Goal: Information Seeking & Learning: Learn about a topic

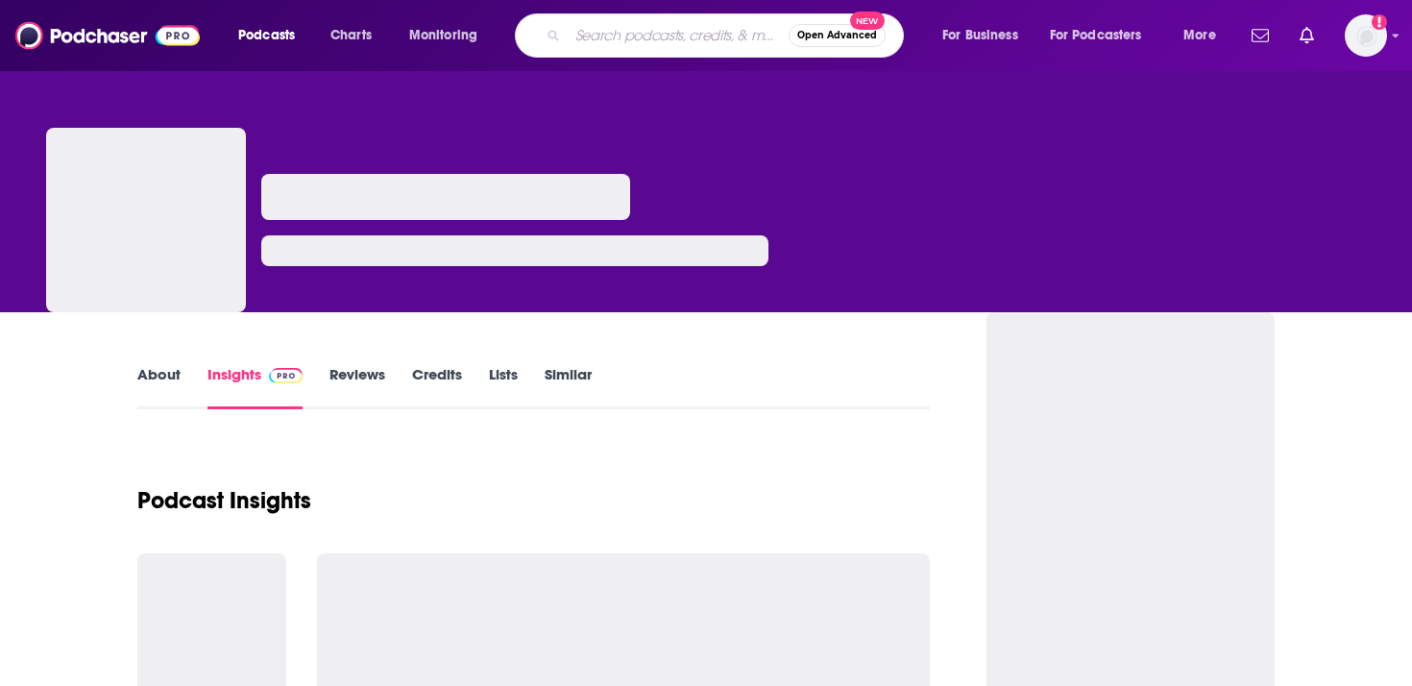
click at [723, 37] on input "Search podcasts, credits, & more..." at bounding box center [678, 35] width 221 height 31
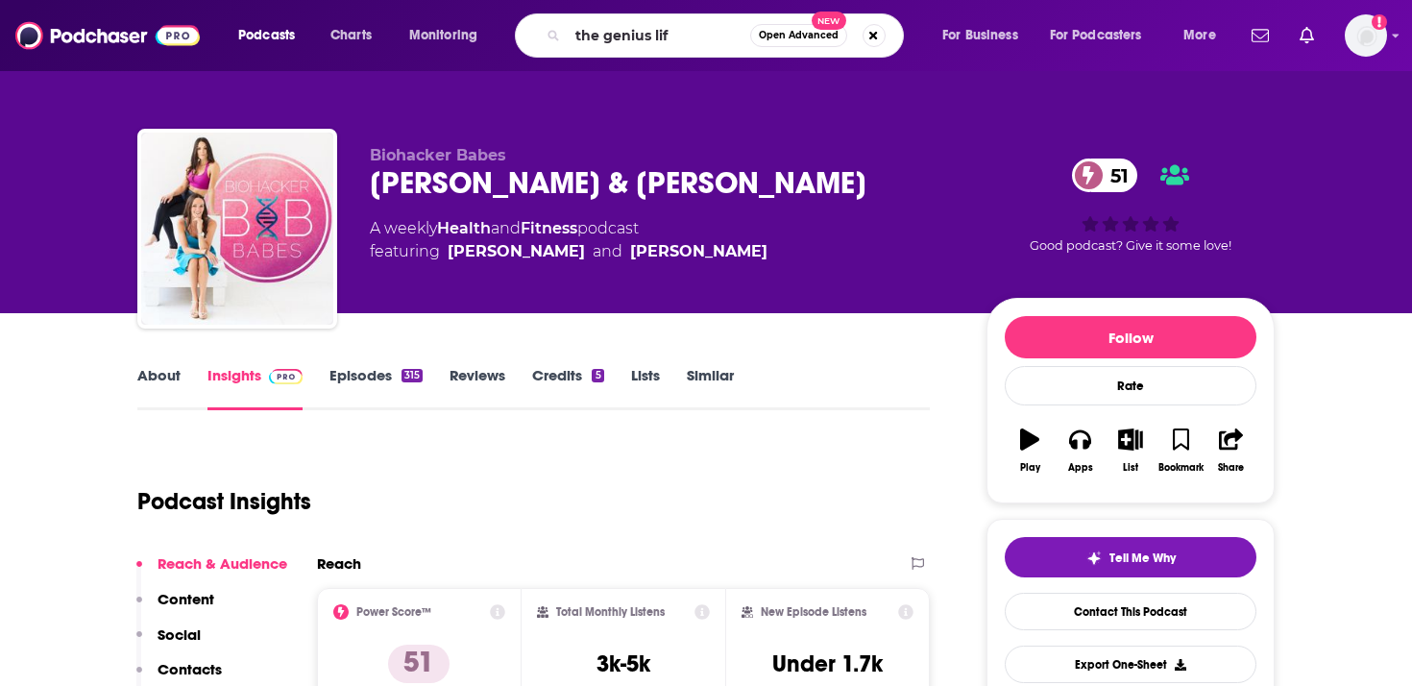
type input "the genius life"
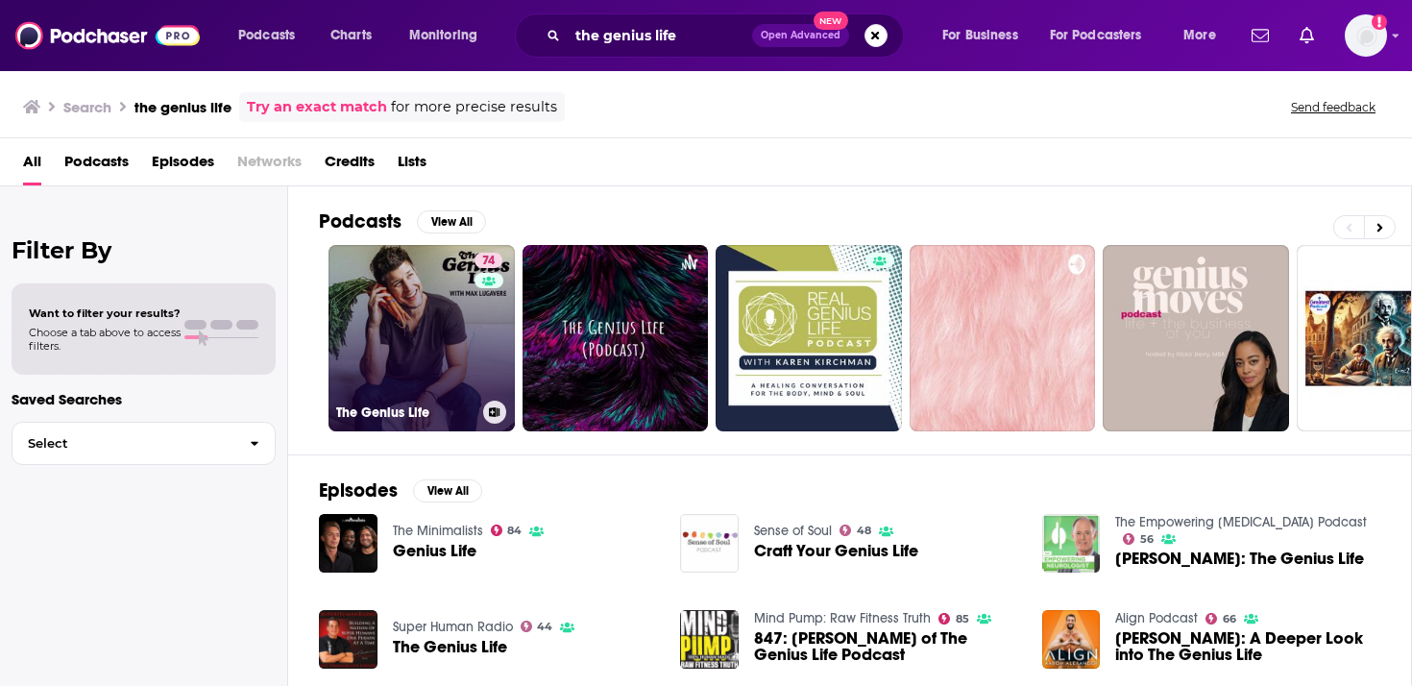
click at [438, 310] on link "74 The Genius Life" at bounding box center [422, 338] width 186 height 186
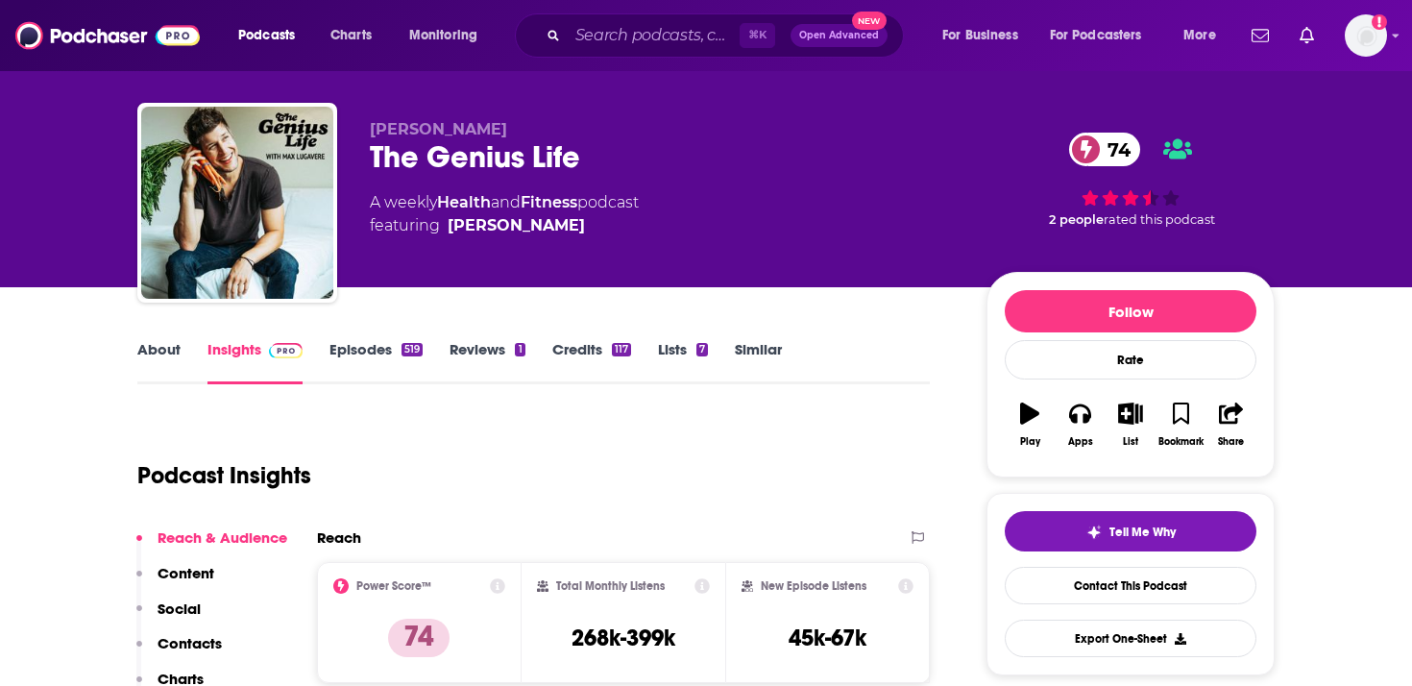
scroll to position [30, 0]
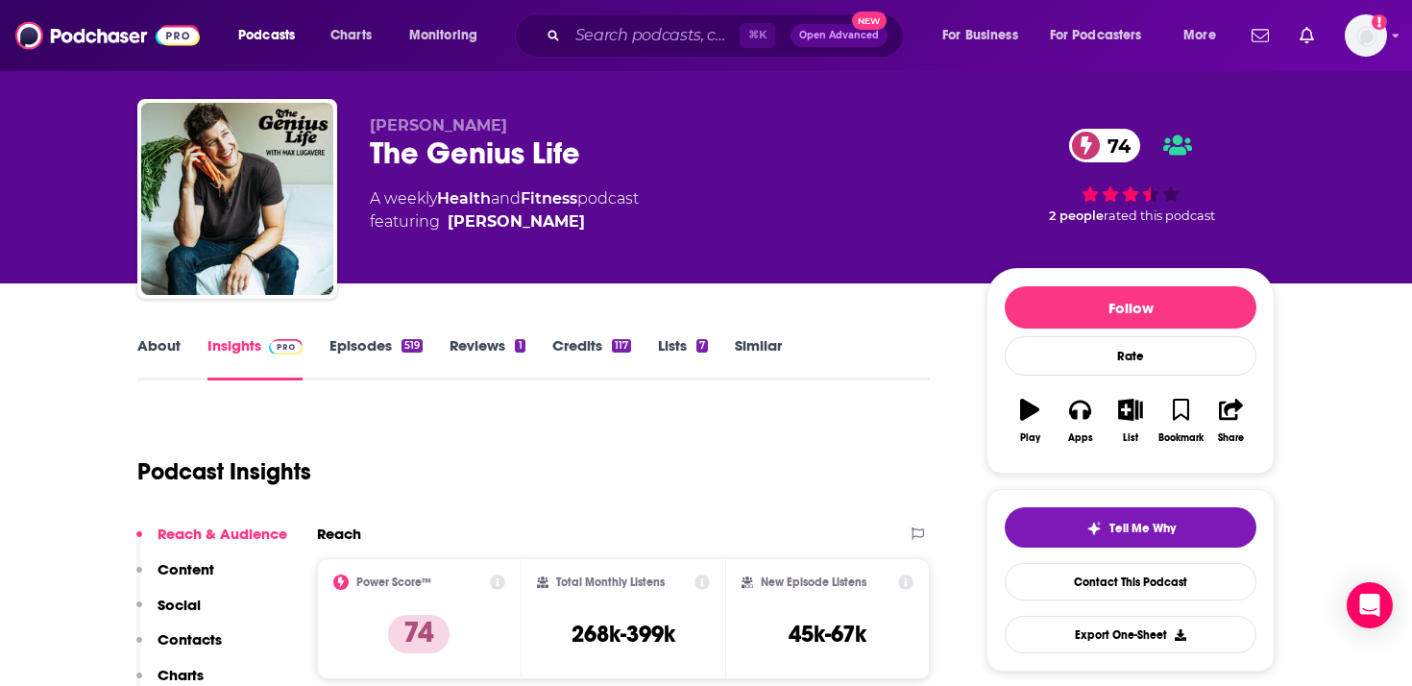
click at [158, 351] on link "About" at bounding box center [158, 358] width 43 height 44
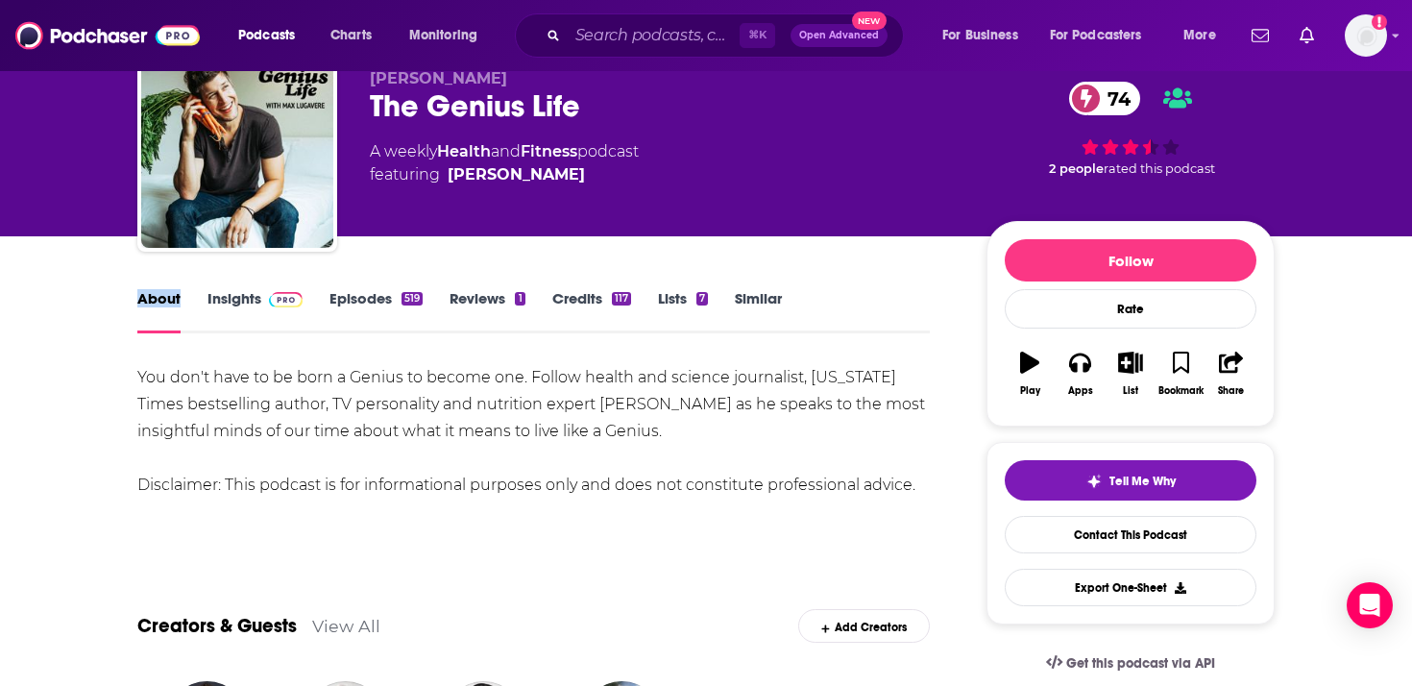
scroll to position [94, 0]
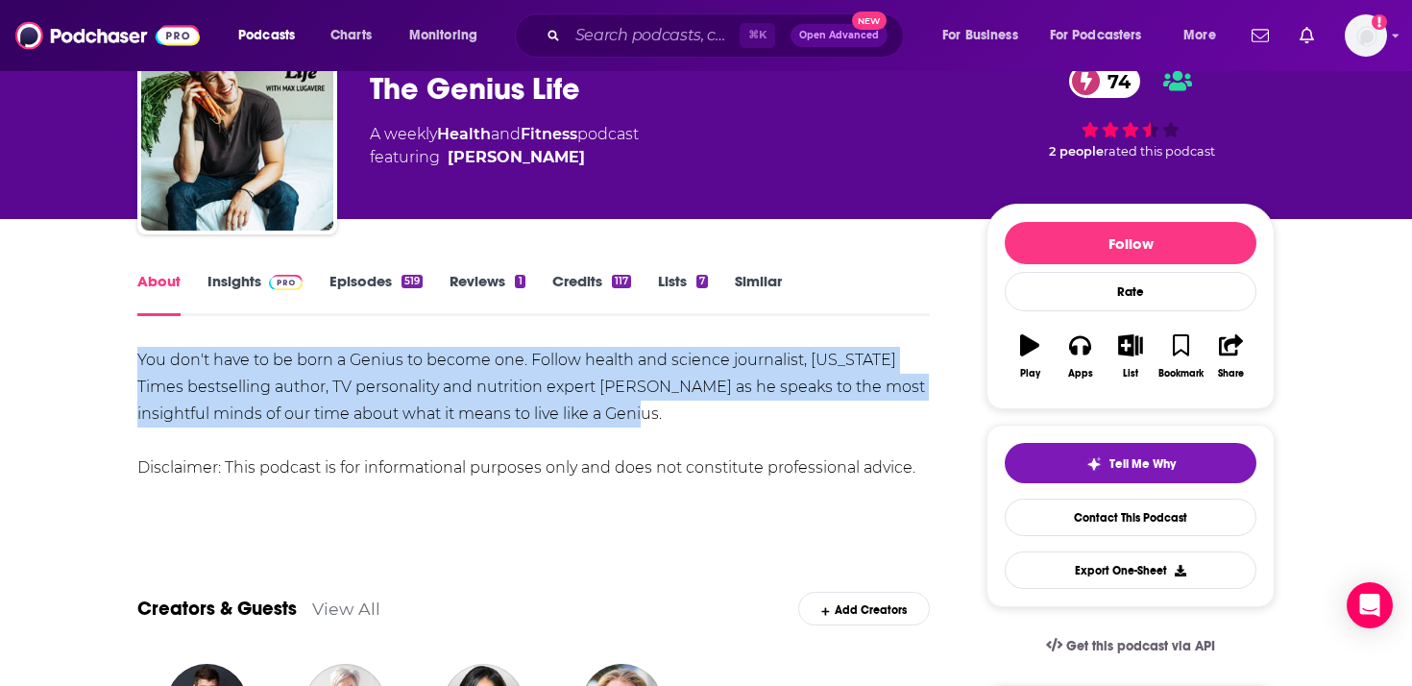
drag, startPoint x: 601, startPoint y: 420, endPoint x: 55, endPoint y: 341, distance: 552.2
copy div "You don't have to be born a Genius to become one. Follow health and science jou…"
click at [496, 382] on div "You don't have to be born a Genius to become one. Follow health and science jou…" at bounding box center [533, 414] width 792 height 134
